Goal: Contribute content

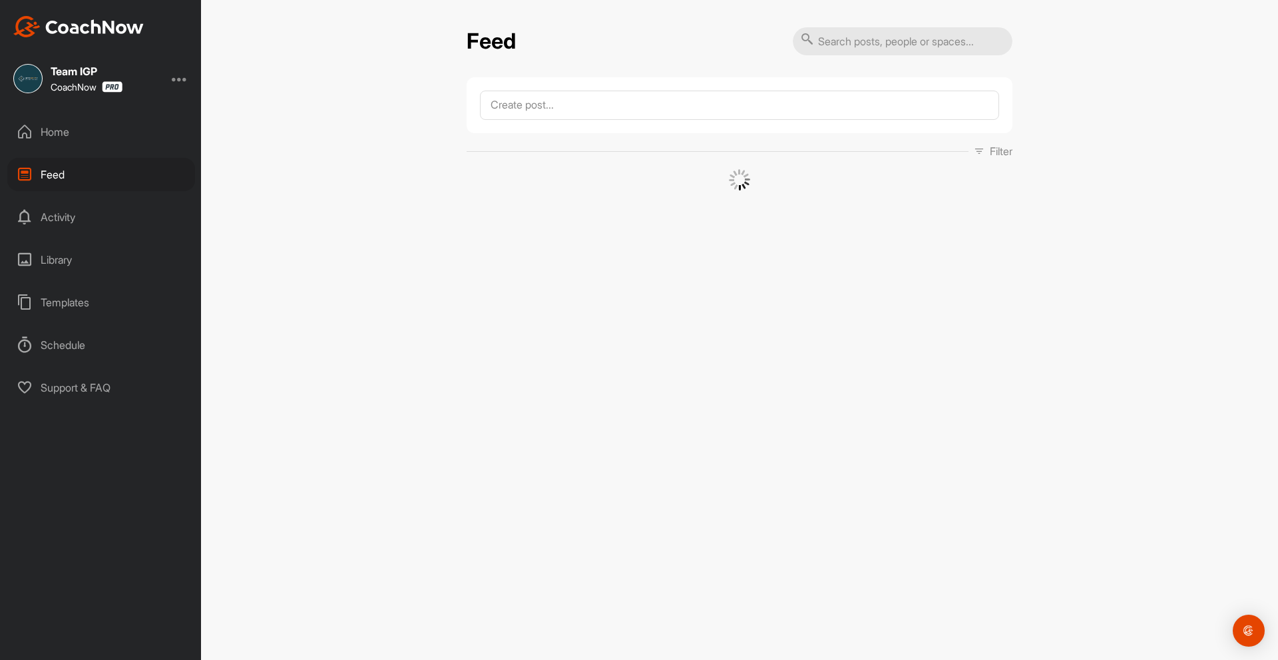
click at [101, 147] on div "Home" at bounding box center [101, 131] width 188 height 33
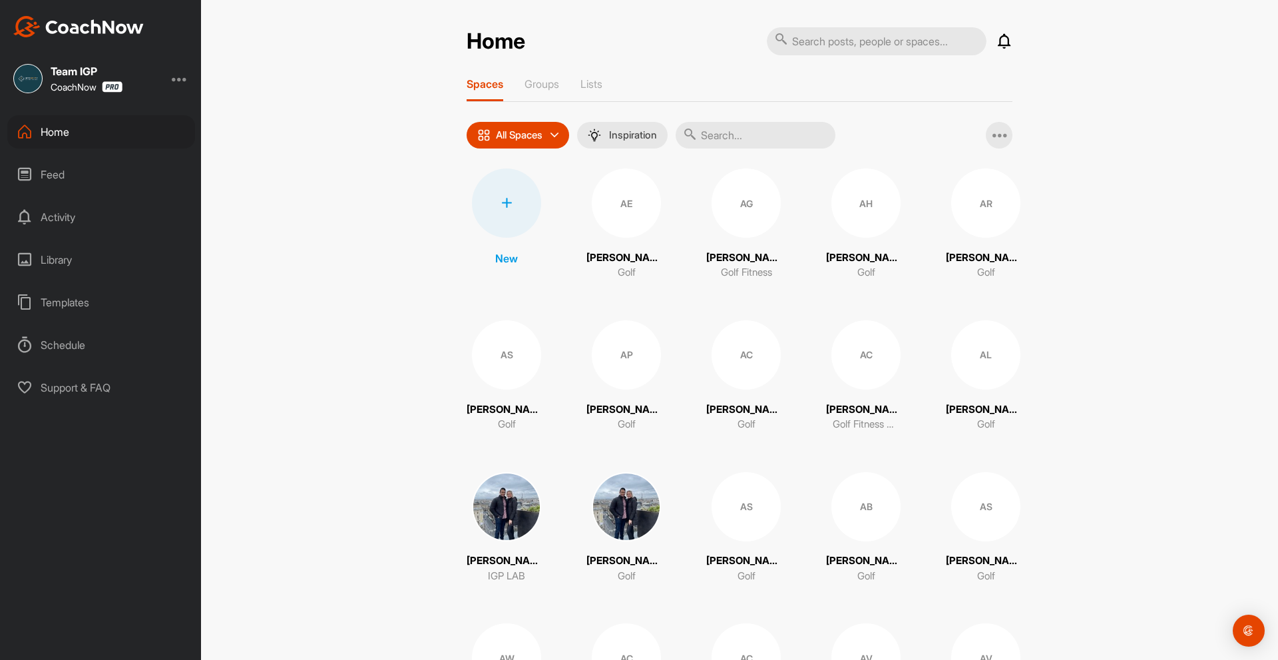
click at [736, 132] on input "text" at bounding box center [756, 135] width 160 height 27
type input "[PERSON_NAME]"
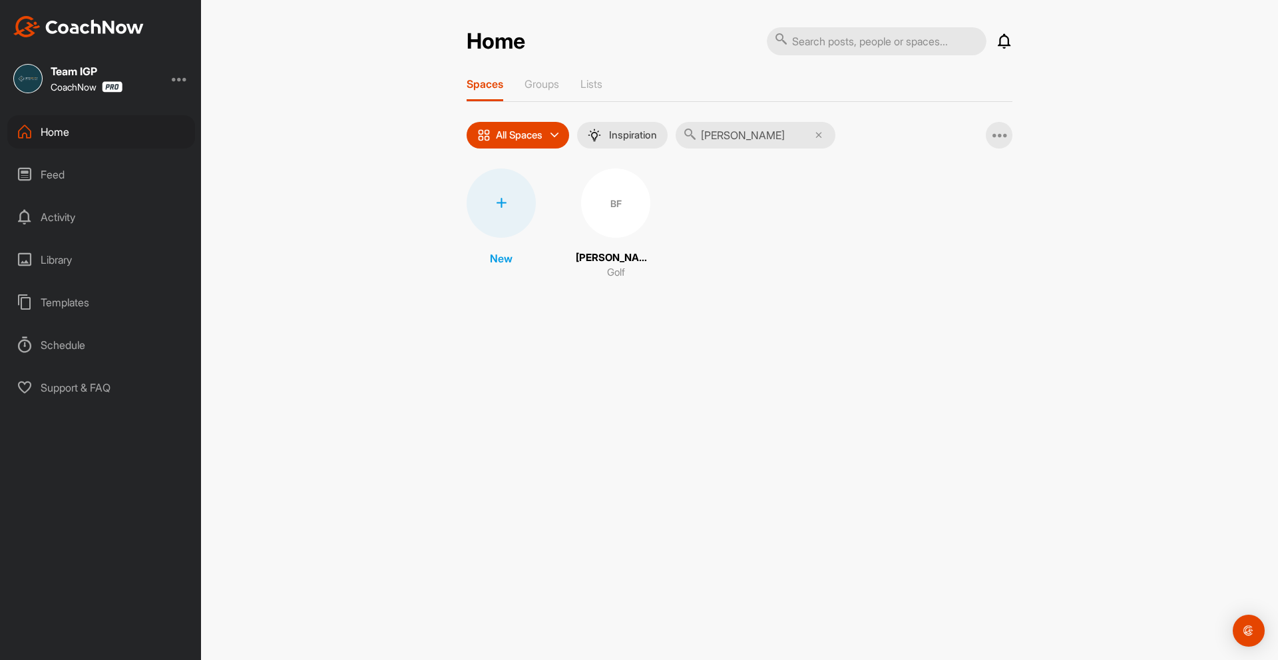
click at [599, 221] on div "BF" at bounding box center [615, 202] width 69 height 69
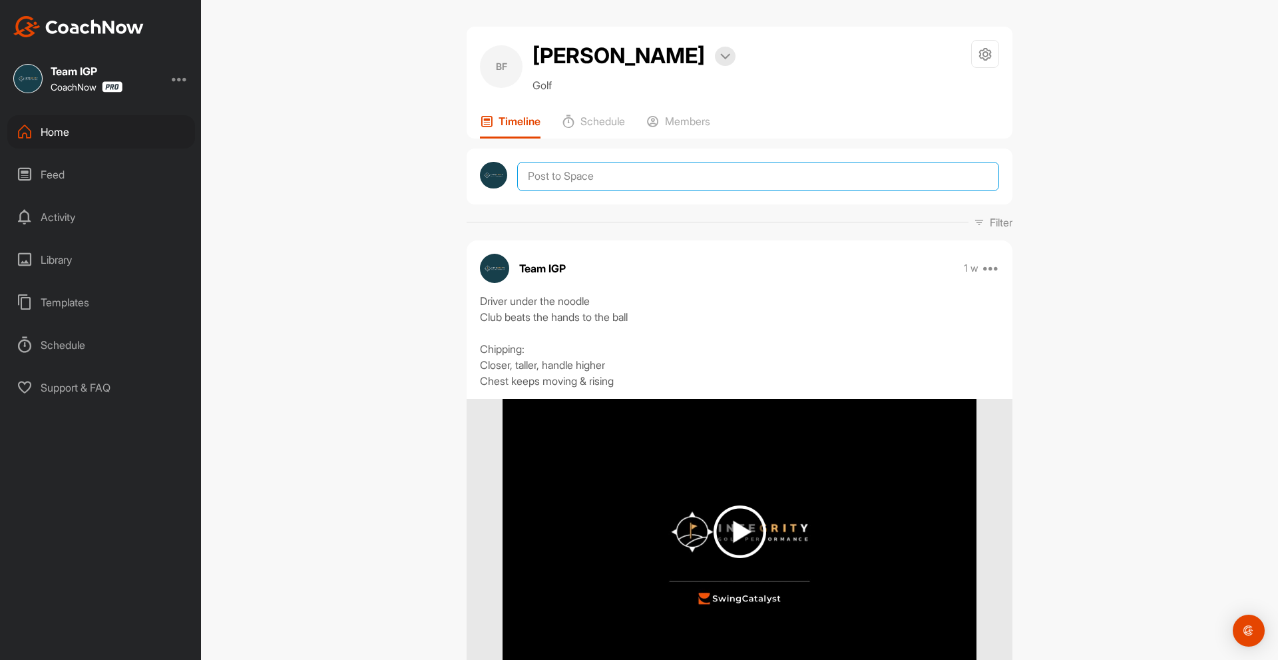
click at [574, 166] on textarea at bounding box center [758, 176] width 482 height 29
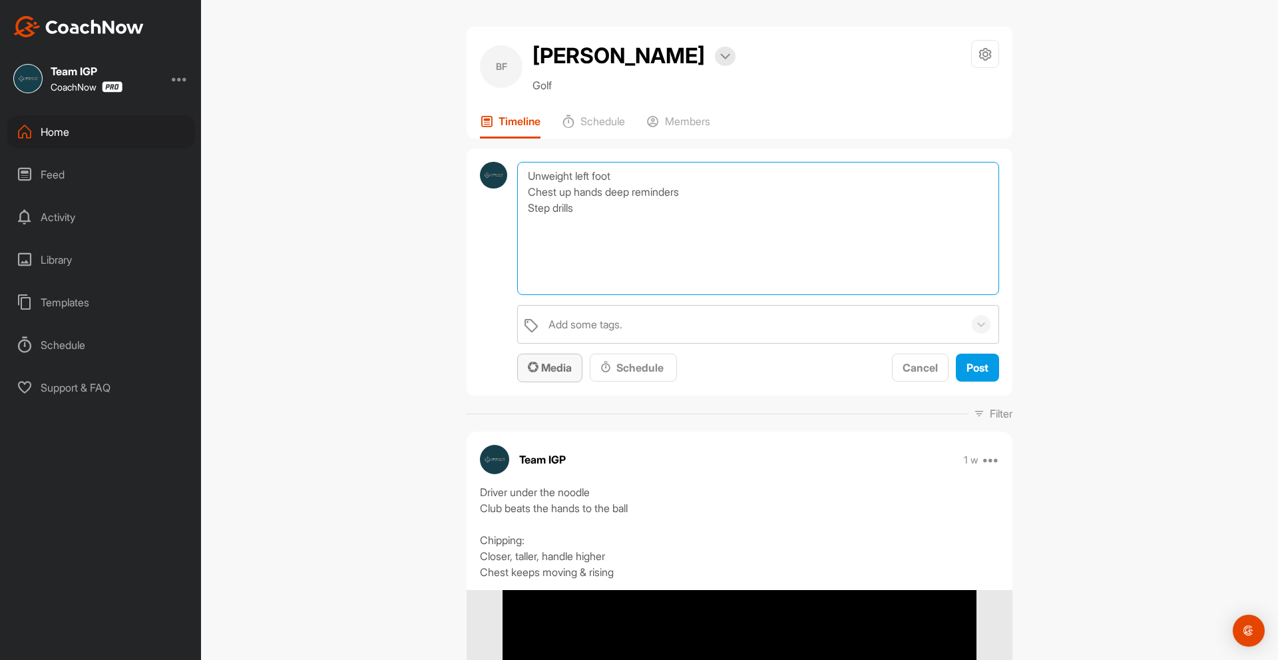
type textarea "Unweight left foot Chest up hands deep reminders Step drills"
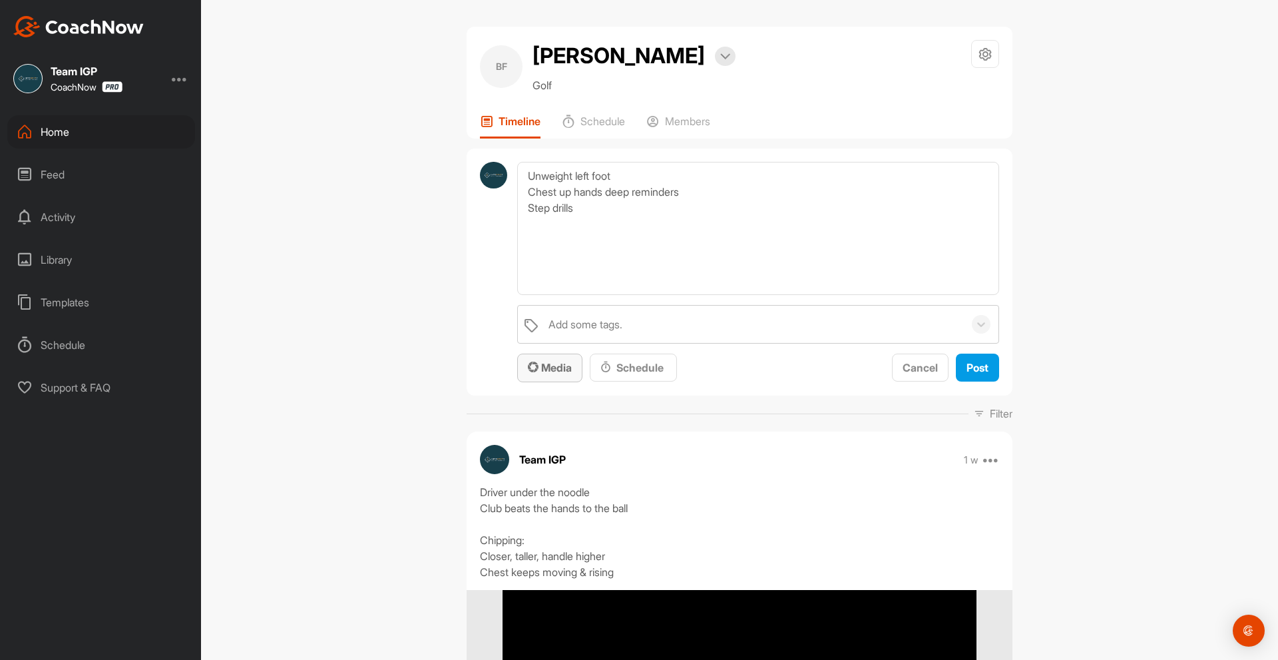
click at [551, 364] on span "Media" at bounding box center [550, 367] width 44 height 13
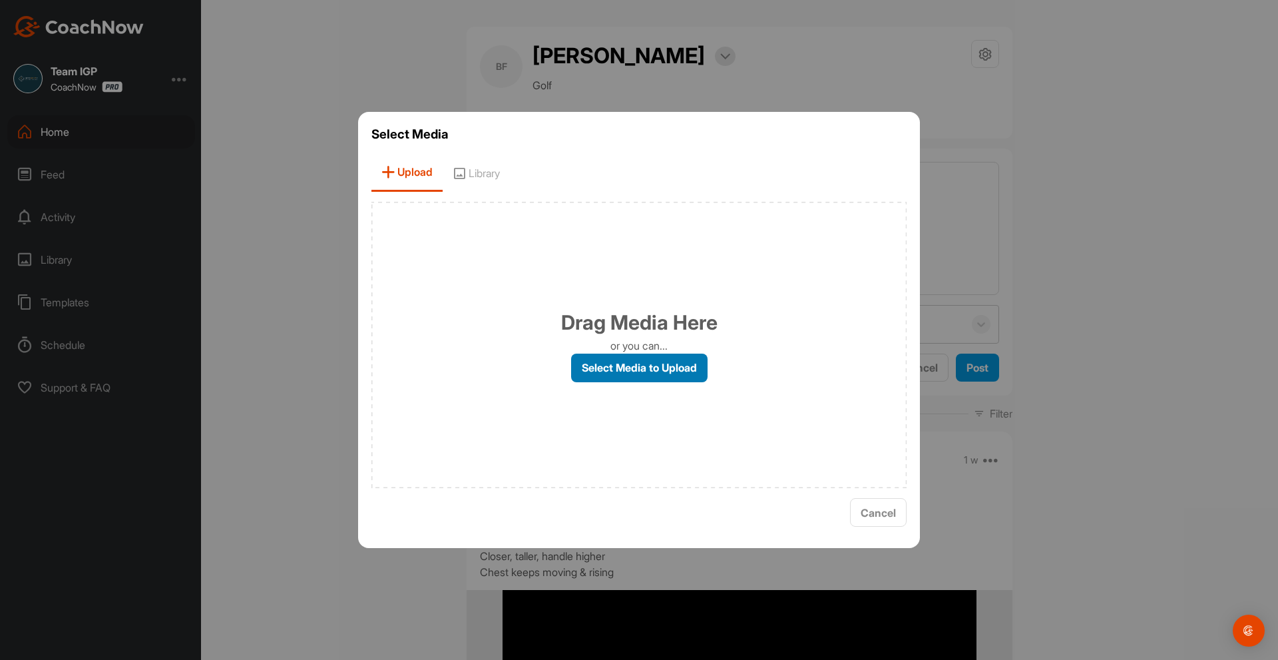
click at [659, 368] on label "Select Media to Upload" at bounding box center [639, 368] width 136 height 29
click at [0, 0] on input "Select Media to Upload" at bounding box center [0, 0] width 0 height 0
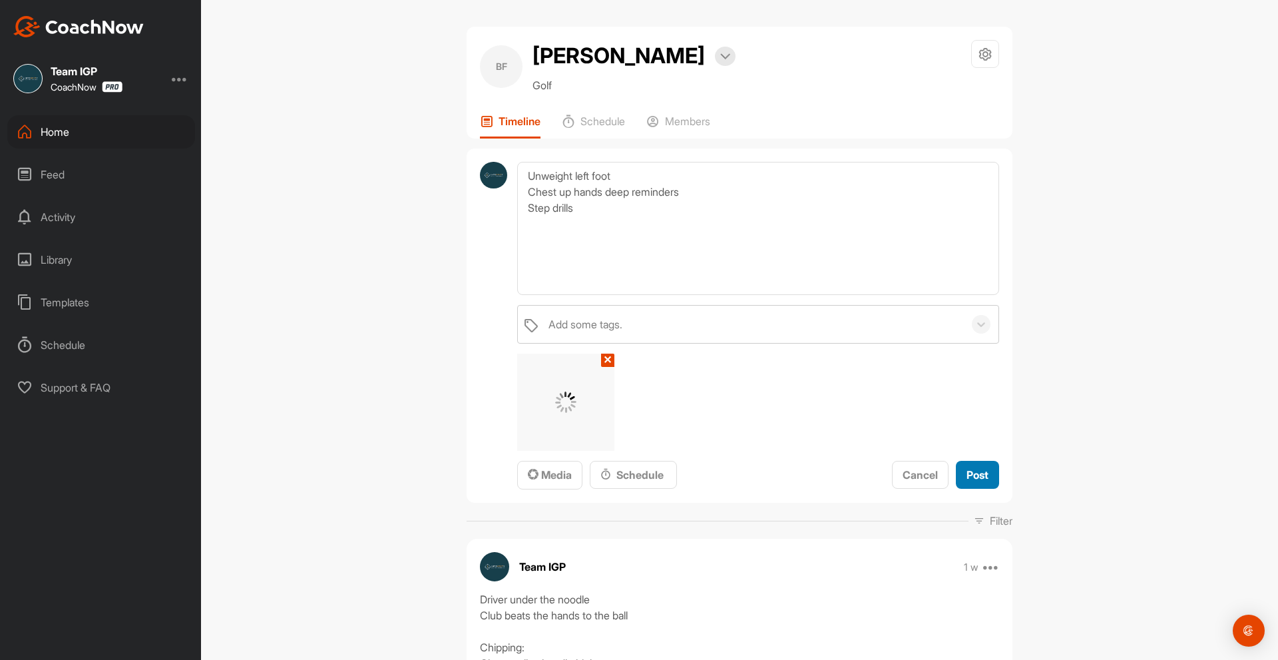
click at [979, 471] on span "Post" at bounding box center [978, 474] width 22 height 13
